Goal: Task Accomplishment & Management: Use online tool/utility

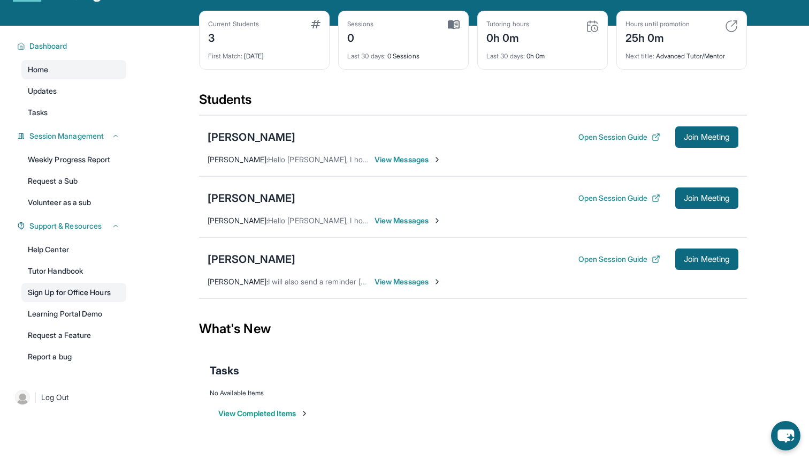
scroll to position [39, 0]
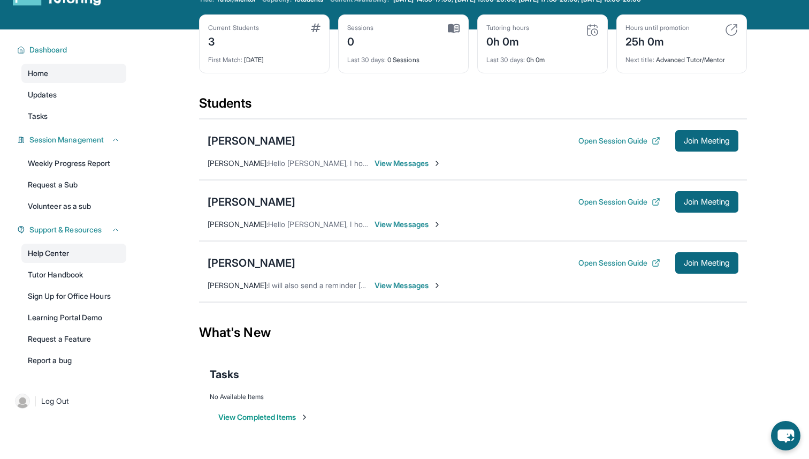
click at [93, 249] on link "Help Center" at bounding box center [73, 253] width 105 height 19
click at [615, 261] on button "Open Session Guide" at bounding box center [620, 263] width 82 height 11
click at [699, 266] on span "Join Meeting" at bounding box center [707, 263] width 46 height 6
click at [260, 265] on div "[PERSON_NAME]" at bounding box center [252, 262] width 88 height 15
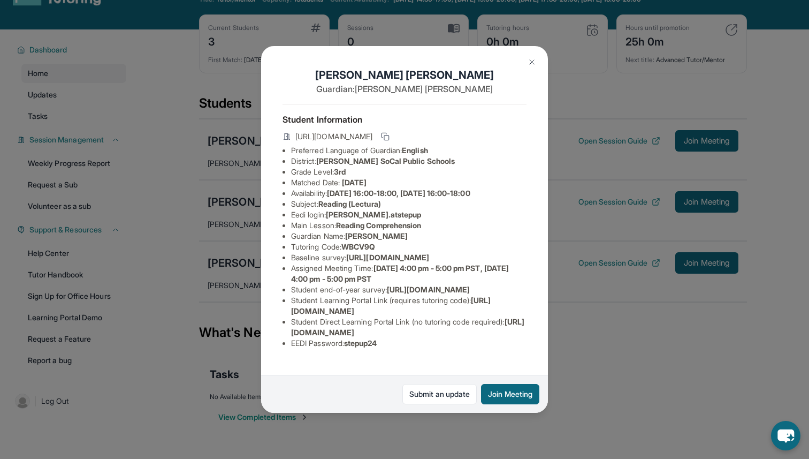
scroll to position [62, 1]
click at [532, 59] on img at bounding box center [532, 62] width 9 height 9
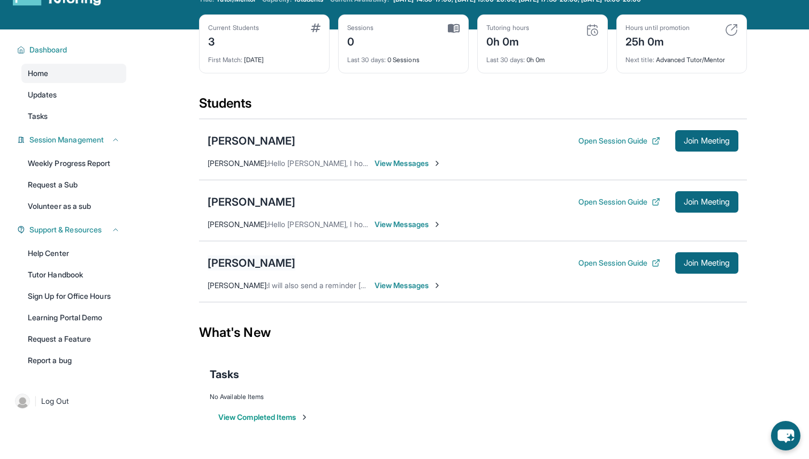
click at [268, 262] on div "[PERSON_NAME]" at bounding box center [252, 262] width 88 height 15
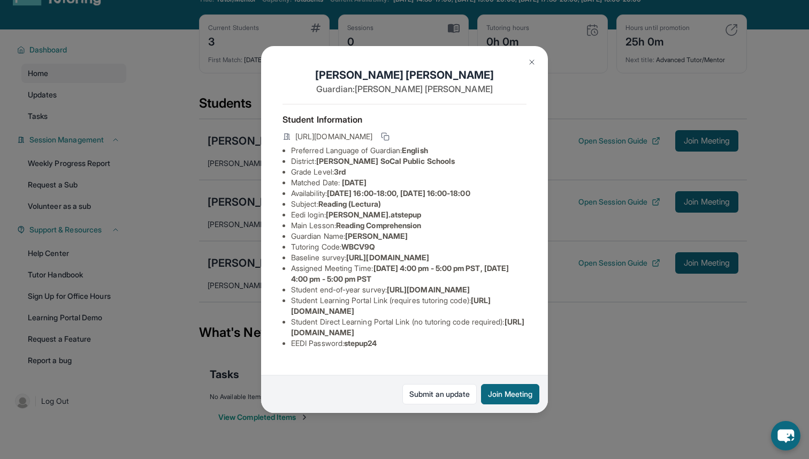
click at [531, 56] on button at bounding box center [531, 61] width 21 height 21
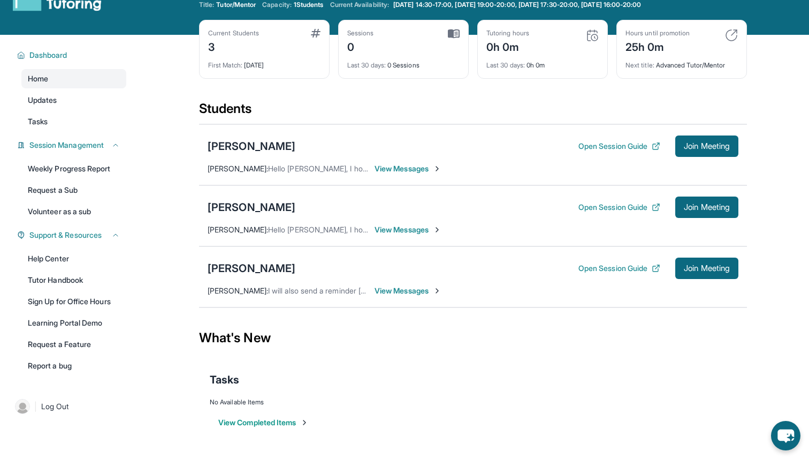
scroll to position [69, 0]
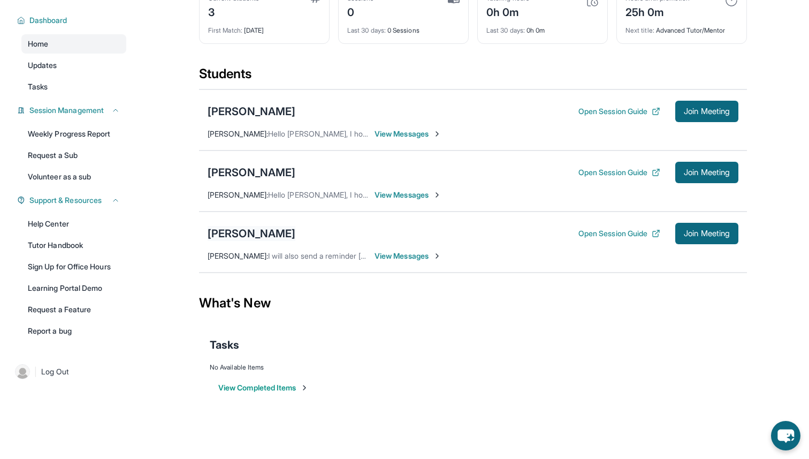
click at [268, 229] on div "[PERSON_NAME]" at bounding box center [252, 233] width 88 height 15
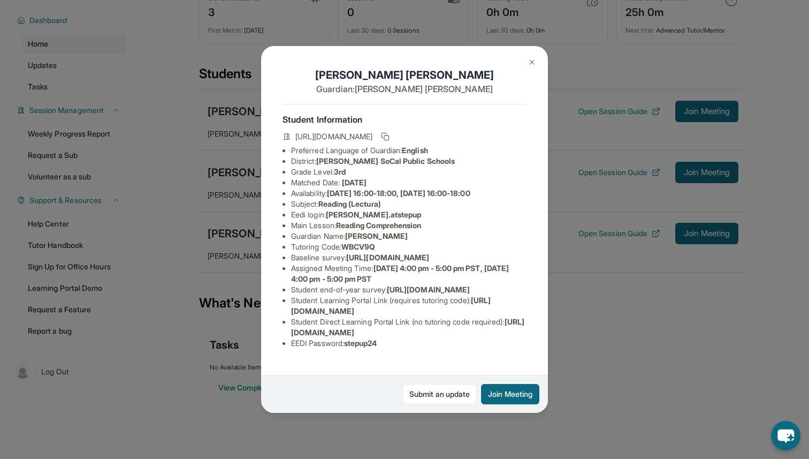
click at [535, 60] on img at bounding box center [532, 62] width 9 height 9
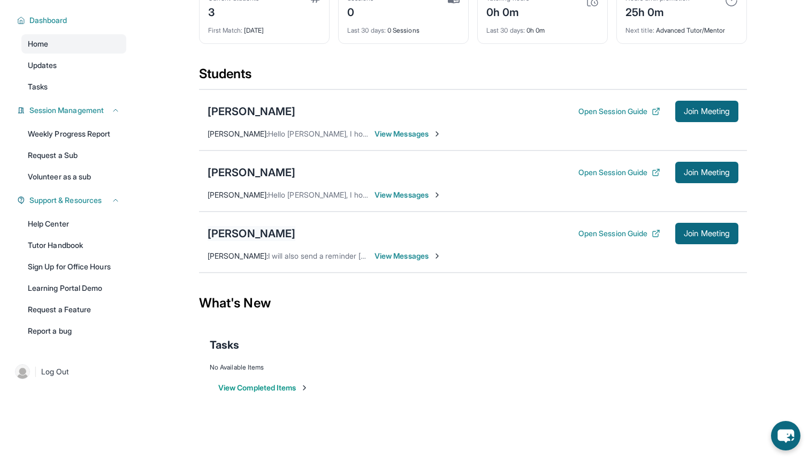
click at [270, 229] on div "[PERSON_NAME]" at bounding box center [252, 233] width 88 height 15
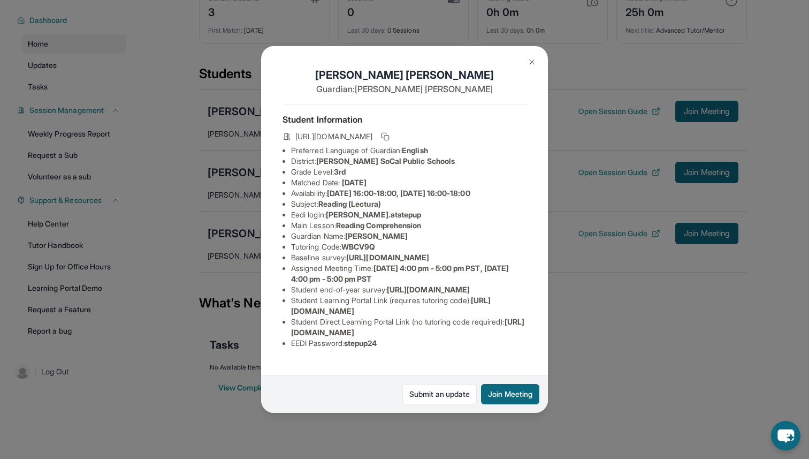
scroll to position [62, 1]
drag, startPoint x: 481, startPoint y: 323, endPoint x: 278, endPoint y: 324, distance: 202.9
click at [278, 324] on div "[PERSON_NAME] Guardian: [PERSON_NAME] Student Information [URL][DOMAIN_NAME] Pr…" at bounding box center [404, 229] width 287 height 367
copy span "[URL][DOMAIN_NAME]"
click at [368, 242] on span "WBCV9Q" at bounding box center [359, 246] width 34 height 9
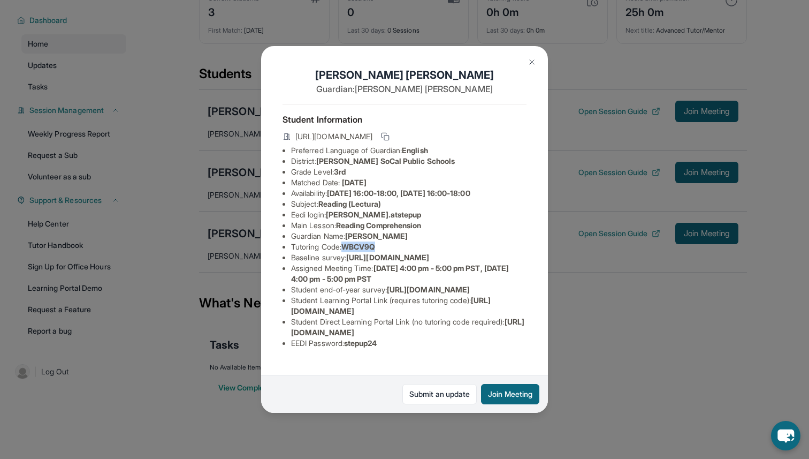
click at [368, 242] on span "WBCV9Q" at bounding box center [359, 246] width 34 height 9
copy span "WBCV9Q"
